Goal: Task Accomplishment & Management: Use online tool/utility

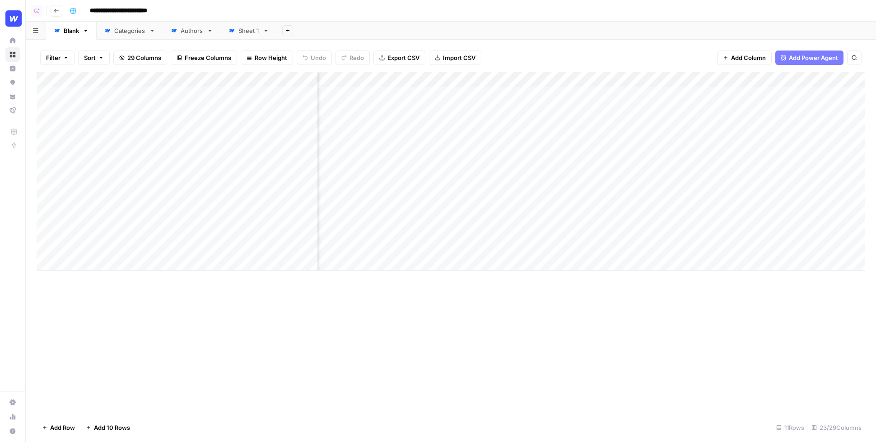
scroll to position [0, 363]
click at [525, 93] on div "Add Column" at bounding box center [451, 171] width 828 height 199
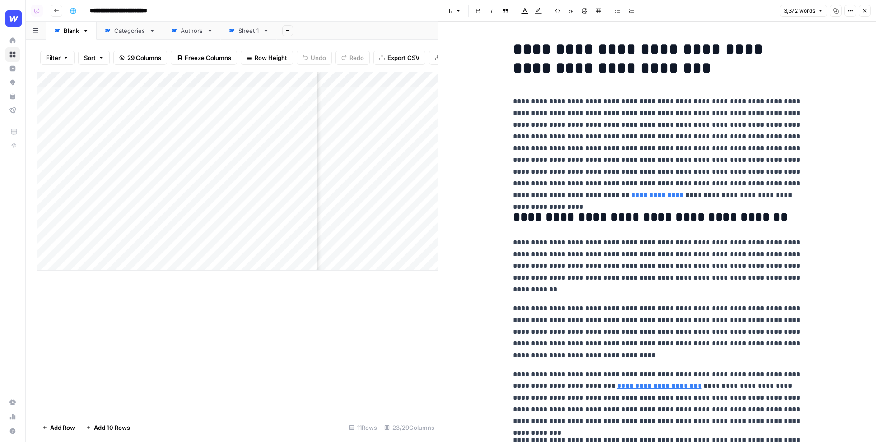
click at [865, 12] on icon "button" at bounding box center [864, 10] width 5 height 5
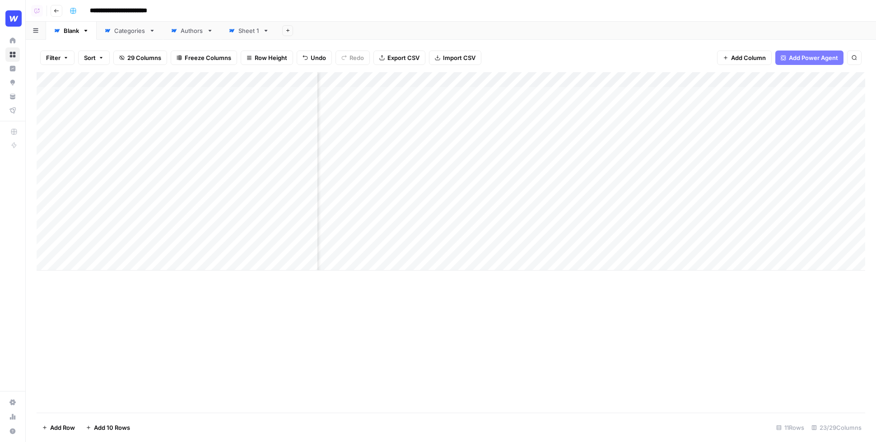
scroll to position [0, 606]
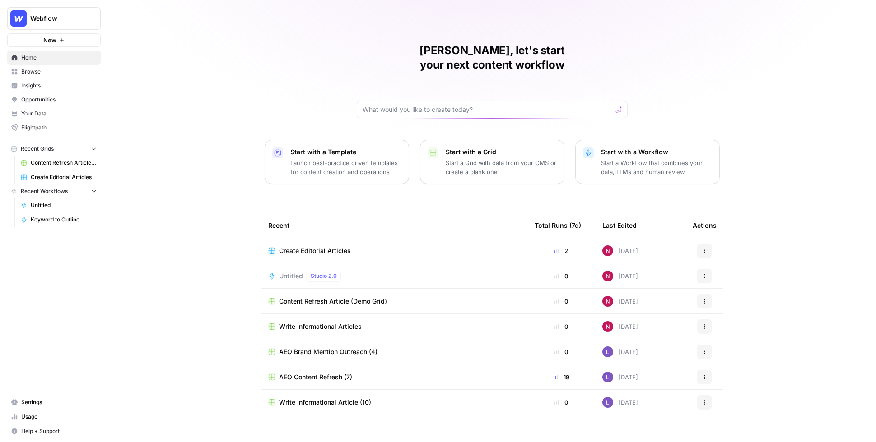
click at [605, 158] on p "Start a Workflow that combines your data, LLMs and human review" at bounding box center [656, 167] width 111 height 18
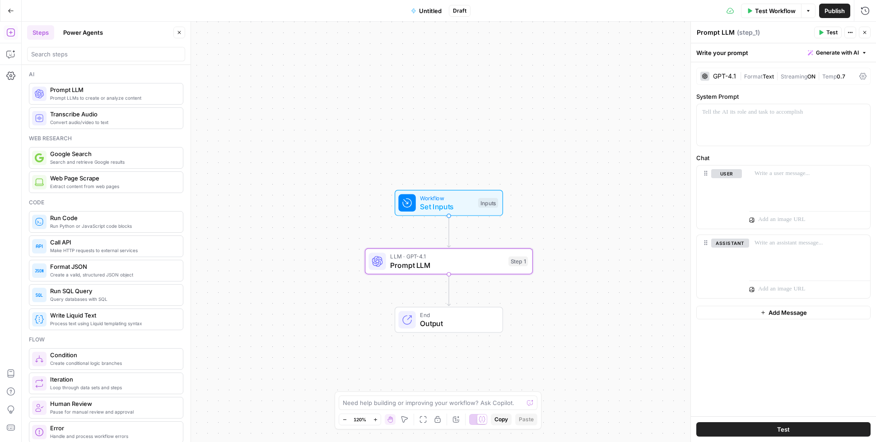
click at [729, 77] on div "GPT-4.1" at bounding box center [724, 76] width 23 height 6
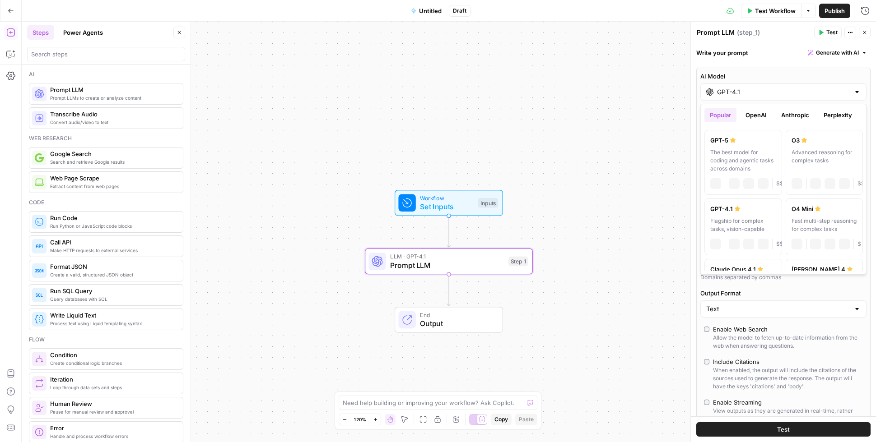
click at [744, 98] on div "GPT-4.1" at bounding box center [783, 92] width 166 height 17
click at [754, 114] on button "OpenAI" at bounding box center [756, 115] width 32 height 14
click at [798, 116] on button "Anthropic" at bounding box center [795, 115] width 39 height 14
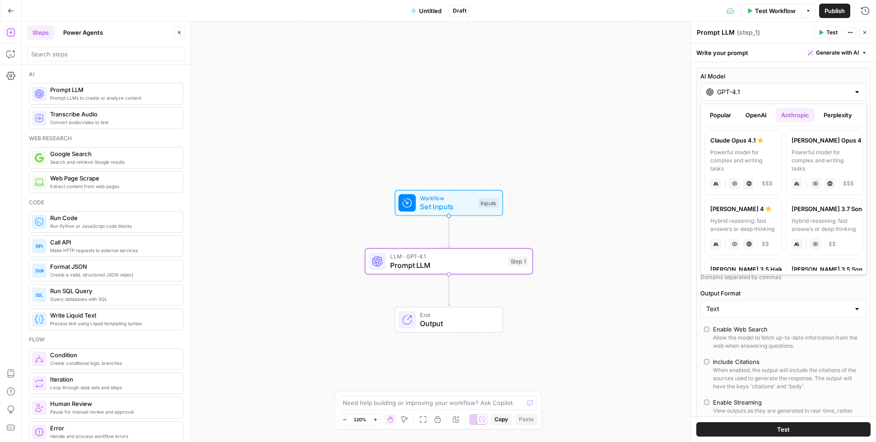
click at [830, 113] on button "Perplexity" at bounding box center [837, 115] width 39 height 14
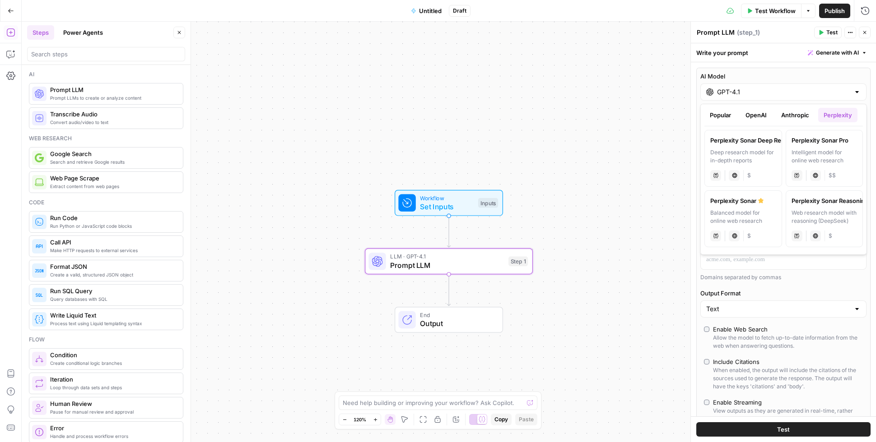
click at [448, 140] on div "Workflow Set Inputs Inputs LLM · GPT-4.1 Prompt LLM Step 1 End Output" at bounding box center [449, 232] width 854 height 421
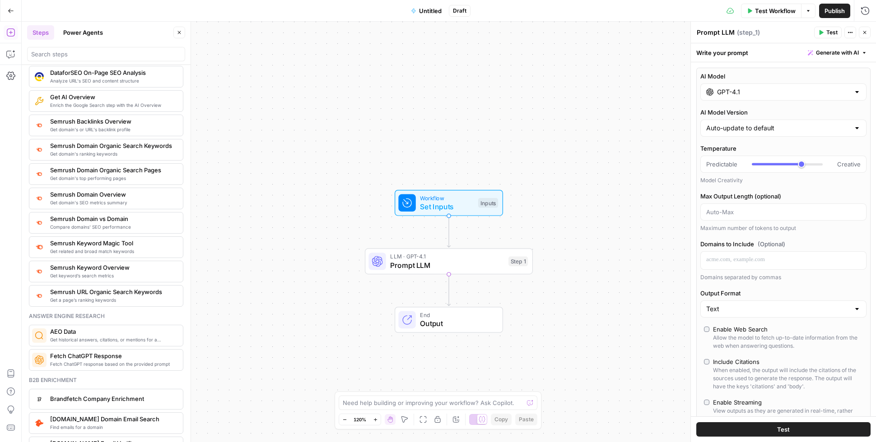
scroll to position [986, 0]
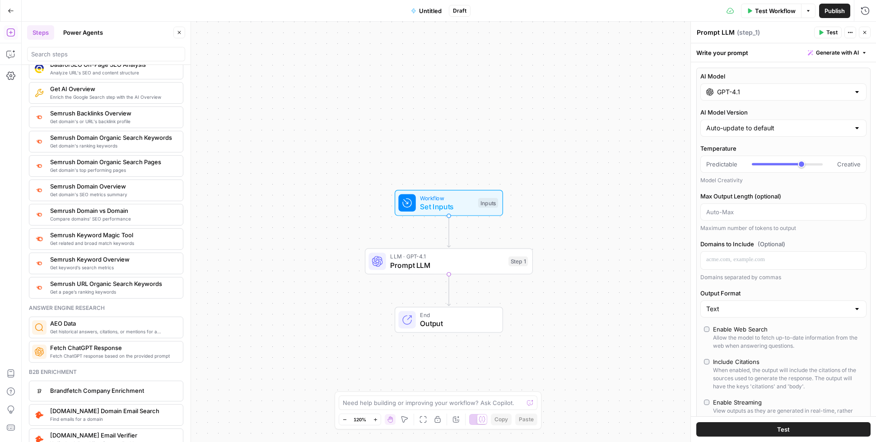
click at [393, 83] on div "Workflow Set Inputs Inputs LLM · GPT-4.1 Prompt LLM Step 1 End Output" at bounding box center [449, 232] width 854 height 421
click at [88, 35] on button "Power Agents" at bounding box center [83, 32] width 51 height 14
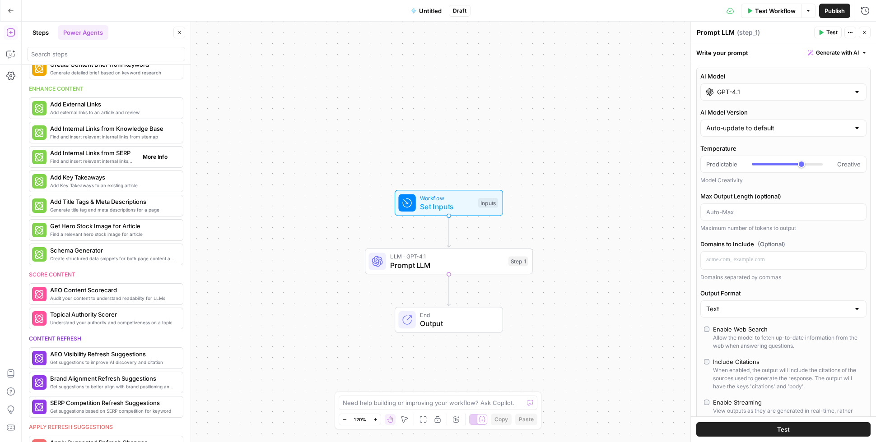
scroll to position [0, 0]
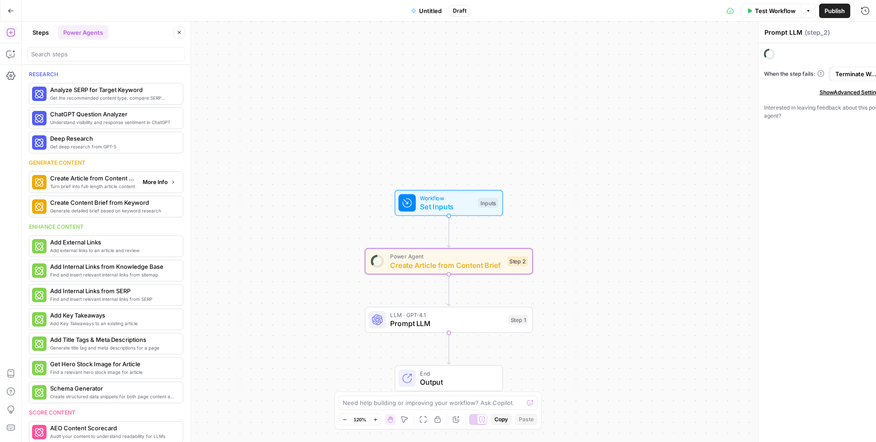
type textarea "Create Article from Content Brief"
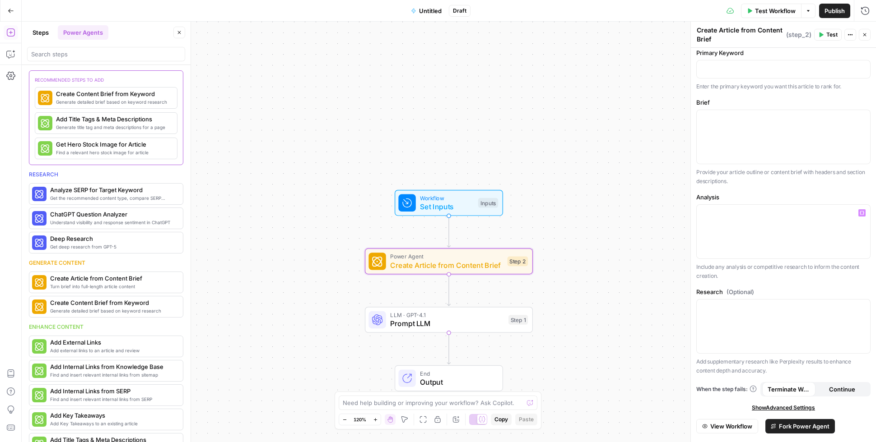
scroll to position [61, 0]
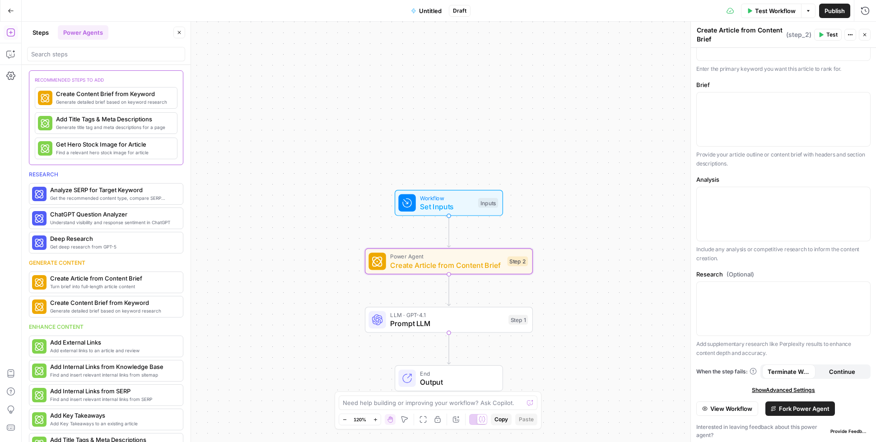
click at [801, 412] on button "Fork Power Agent" at bounding box center [800, 409] width 70 height 14
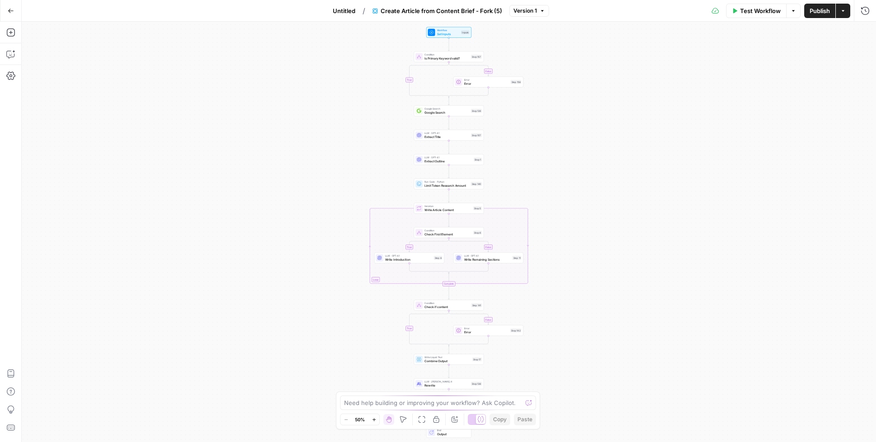
drag, startPoint x: 514, startPoint y: 122, endPoint x: 550, endPoint y: 181, distance: 68.9
click at [550, 181] on div "true false true false true false Workflow Set Inputs Inputs Condition Is Primar…" at bounding box center [449, 232] width 854 height 421
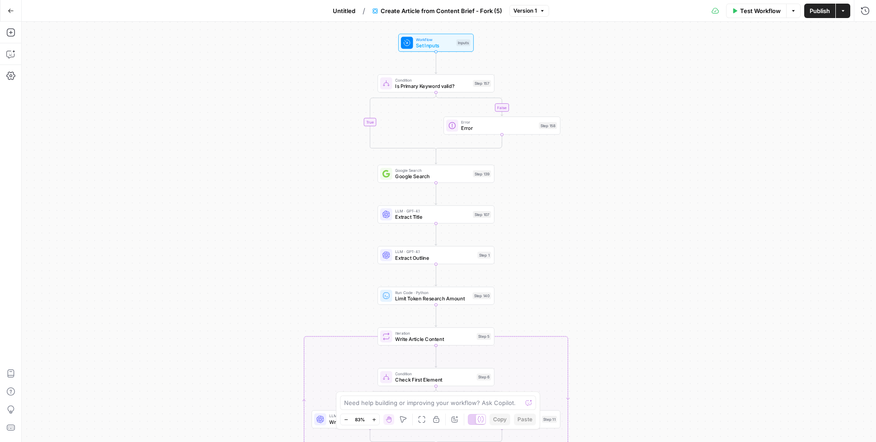
click at [602, 151] on div "true false true false true false Workflow Set Inputs Inputs Condition Is Primar…" at bounding box center [449, 232] width 854 height 421
